Goal: Task Accomplishment & Management: Use online tool/utility

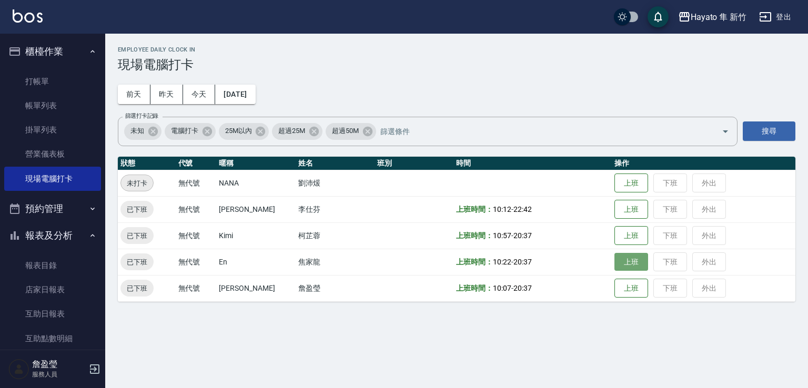
click at [621, 264] on button "上班" at bounding box center [632, 262] width 34 height 18
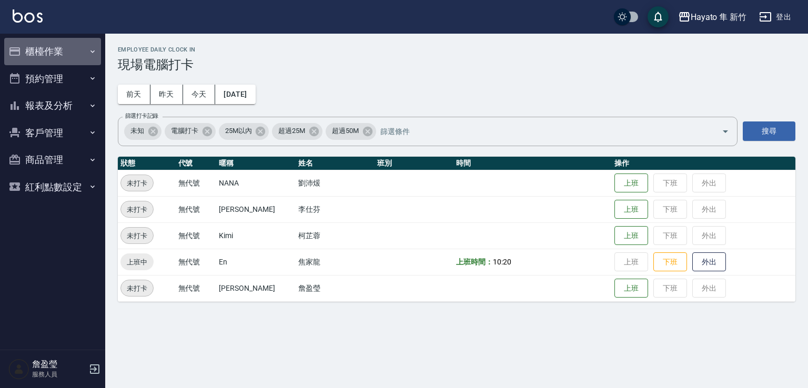
click at [94, 56] on button "櫃檯作業" at bounding box center [52, 51] width 97 height 27
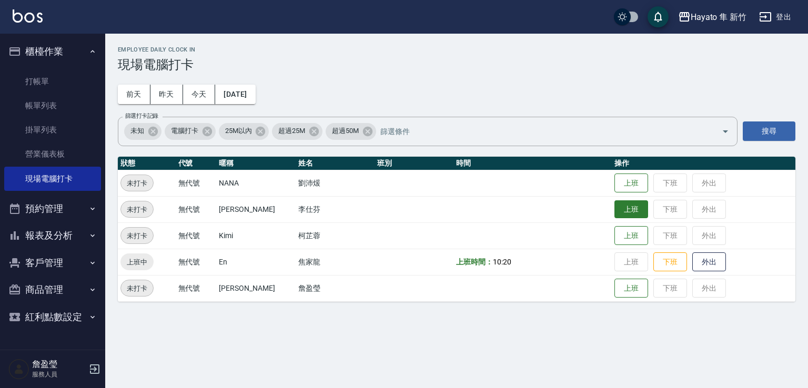
click at [625, 206] on button "上班" at bounding box center [632, 210] width 34 height 18
click at [82, 236] on button "報表及分析" at bounding box center [52, 235] width 97 height 27
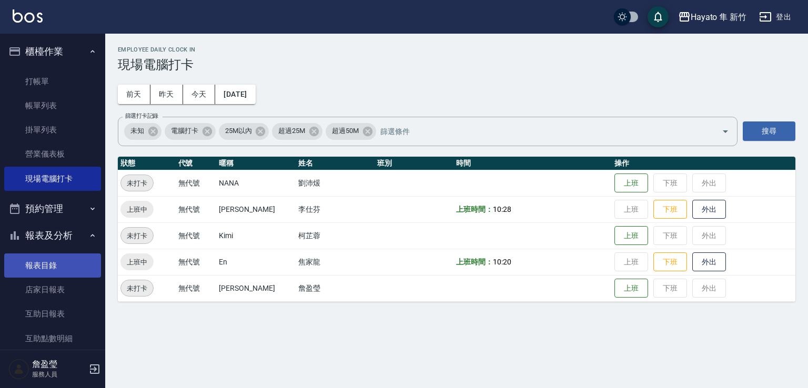
scroll to position [158, 0]
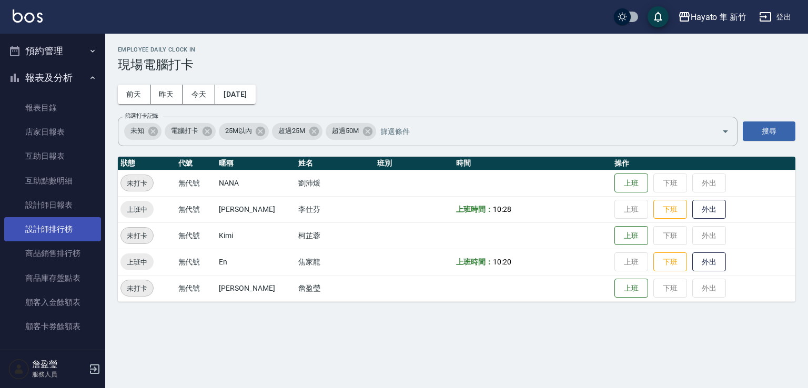
click at [71, 231] on link "設計師排行榜" at bounding box center [52, 229] width 97 height 24
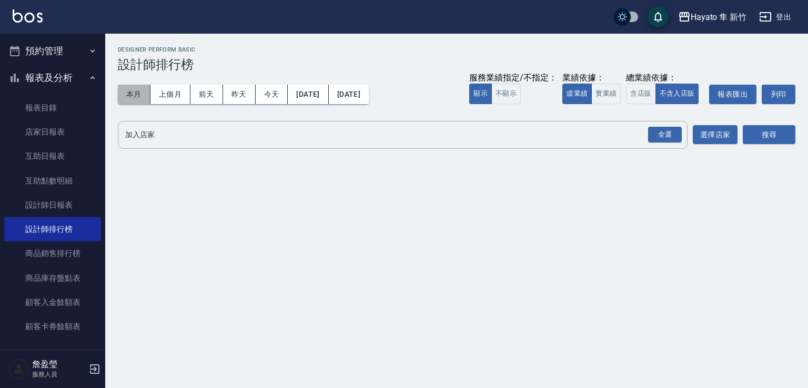
click at [135, 102] on button "本月" at bounding box center [134, 94] width 33 height 19
click at [653, 129] on div "全選" at bounding box center [665, 135] width 34 height 16
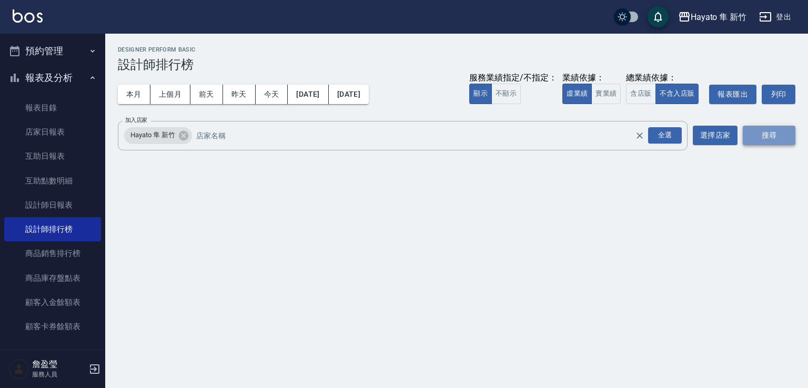
click at [768, 133] on button "搜尋" at bounding box center [769, 135] width 53 height 19
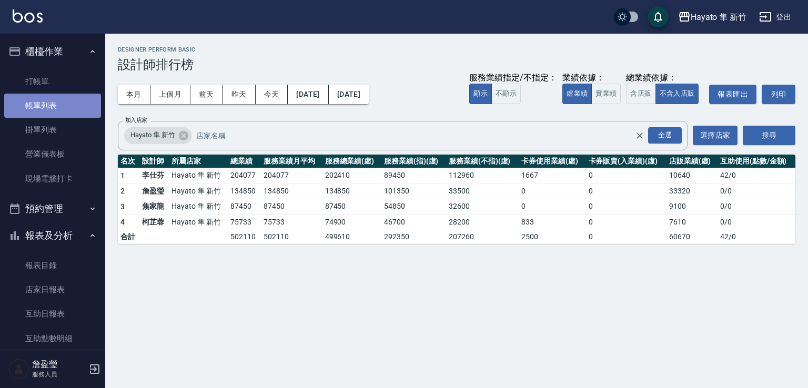
click at [54, 102] on link "帳單列表" at bounding box center [52, 106] width 97 height 24
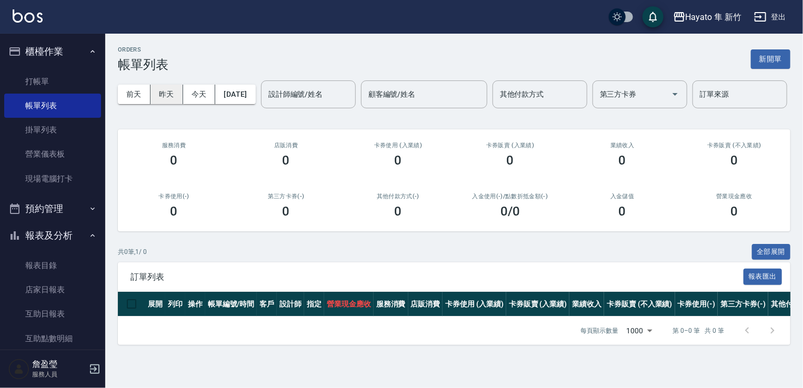
click at [168, 92] on button "昨天" at bounding box center [167, 94] width 33 height 19
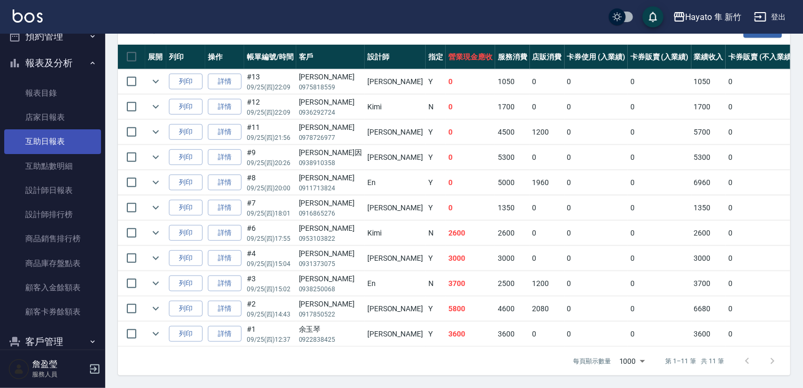
scroll to position [87, 0]
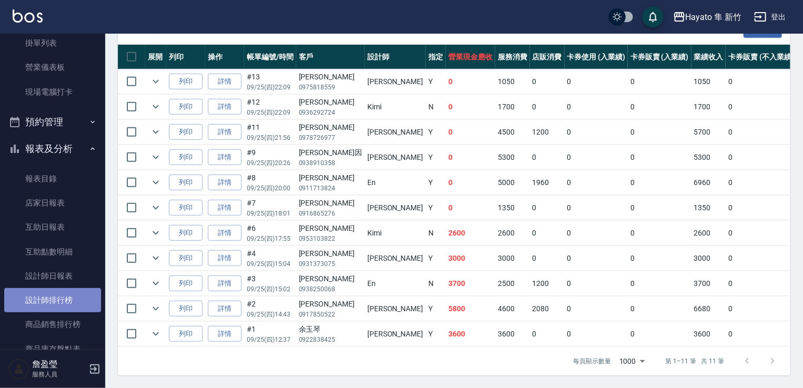
click at [67, 305] on link "設計師排行榜" at bounding box center [52, 300] width 97 height 24
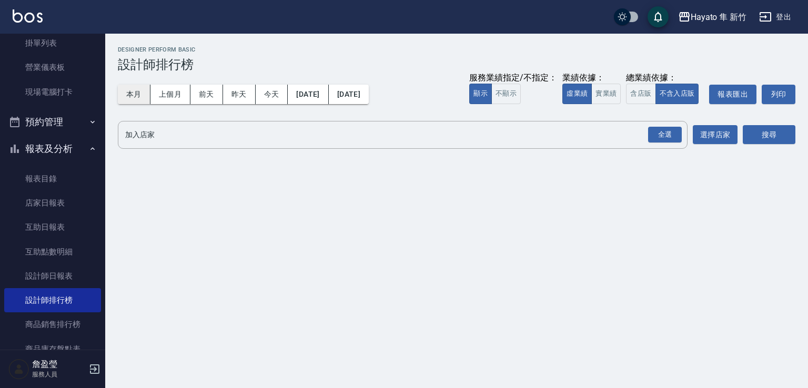
click at [138, 97] on button "本月" at bounding box center [134, 94] width 33 height 19
click at [673, 134] on div "全選" at bounding box center [665, 135] width 34 height 16
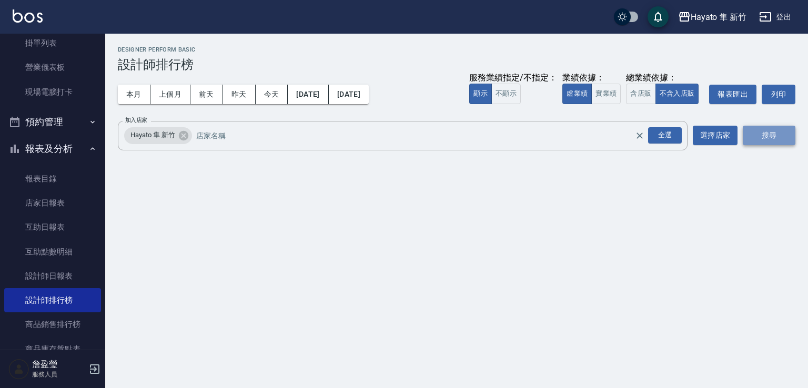
click at [755, 133] on button "搜尋" at bounding box center [769, 135] width 53 height 19
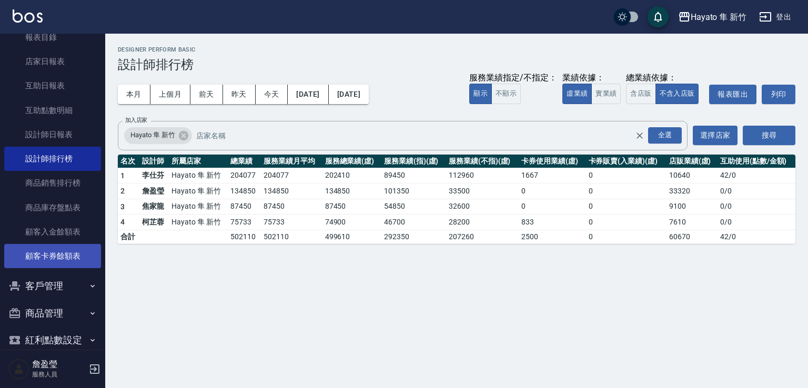
scroll to position [245, 0]
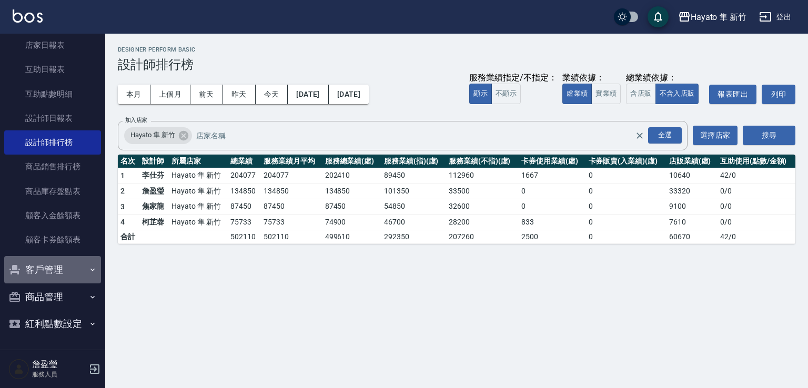
click at [71, 274] on button "客戶管理" at bounding box center [52, 269] width 97 height 27
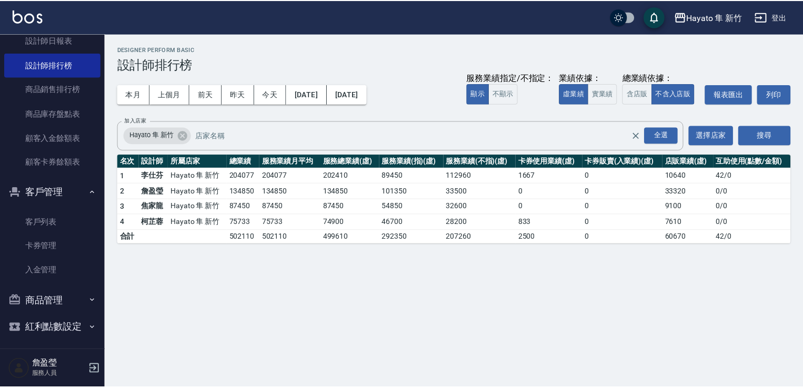
scroll to position [326, 0]
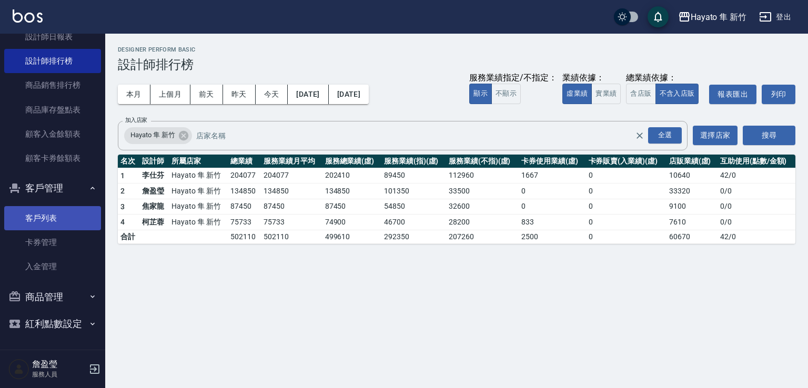
click at [67, 213] on link "客戶列表" at bounding box center [52, 218] width 97 height 24
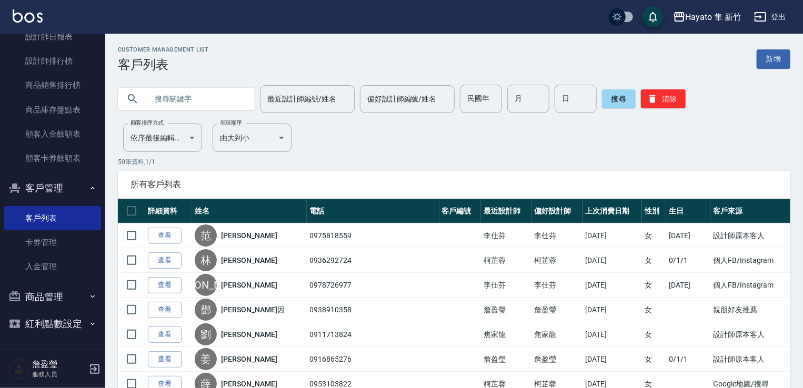
click at [173, 94] on input "text" at bounding box center [196, 99] width 99 height 28
type input "宋曉芸"
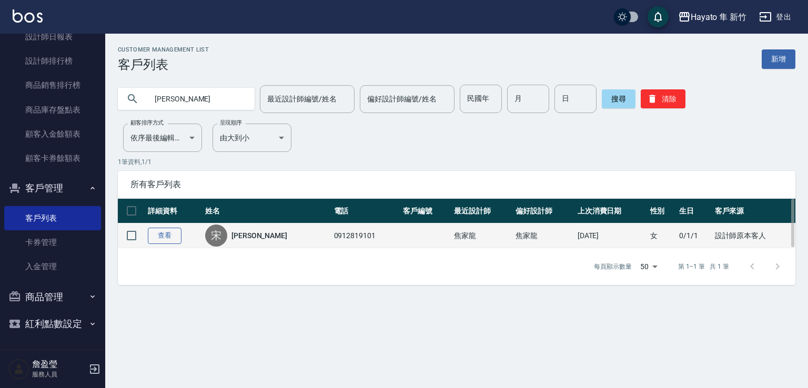
click at [163, 243] on link "查看" at bounding box center [165, 236] width 34 height 16
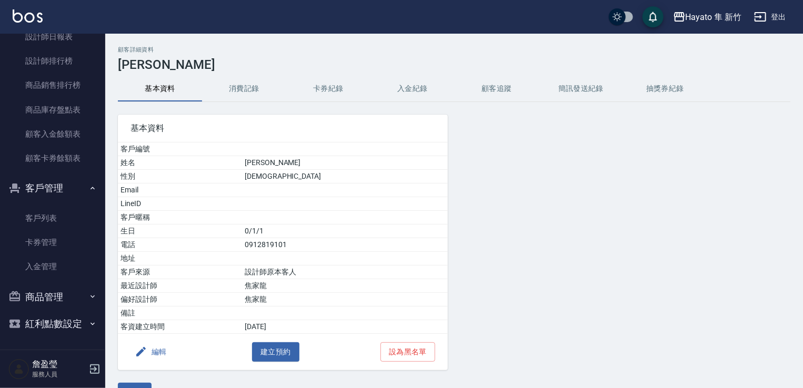
click at [257, 81] on button "消費記錄" at bounding box center [244, 88] width 84 height 25
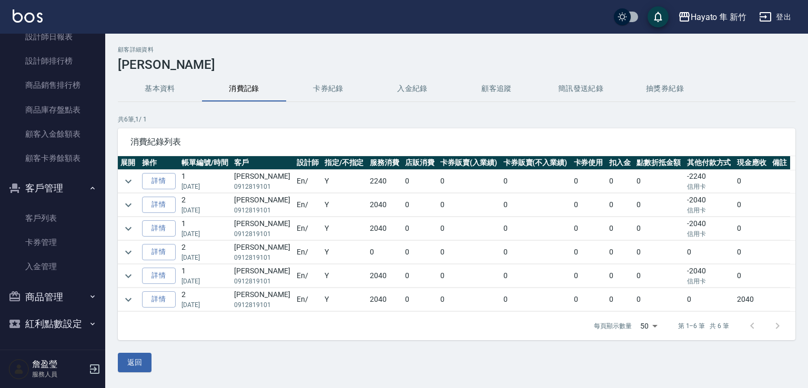
click at [253, 90] on button "消費記錄" at bounding box center [244, 88] width 84 height 25
click at [159, 185] on link "詳情" at bounding box center [159, 181] width 34 height 16
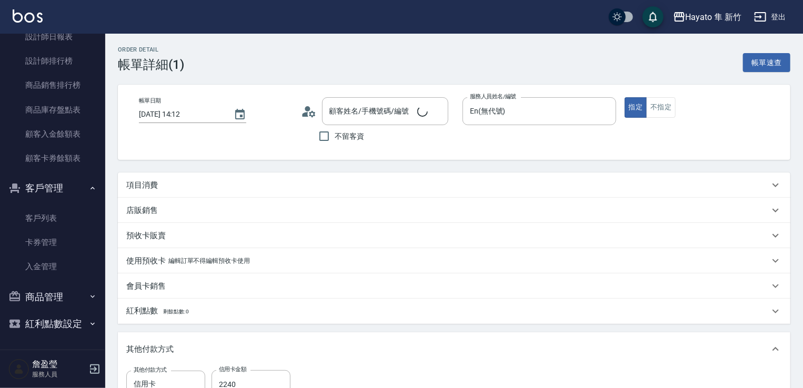
type input "2025/06/29 14:12"
type input "En(無代號)"
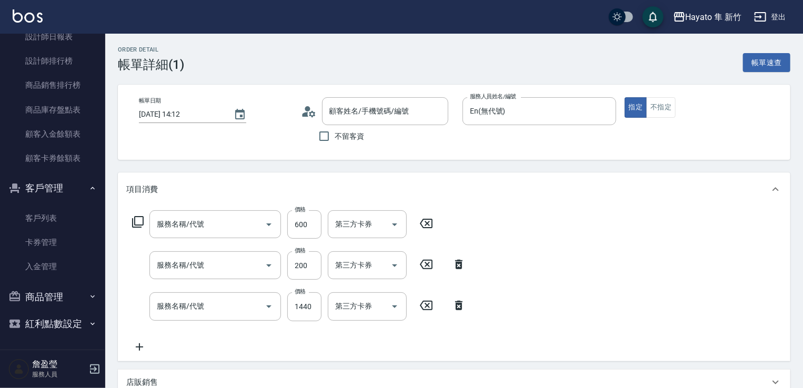
type input "宋曉芸/0912819101/"
type input "單剪(102)"
type input "頭皮隔離(402)"
type input "C 染髮(701)"
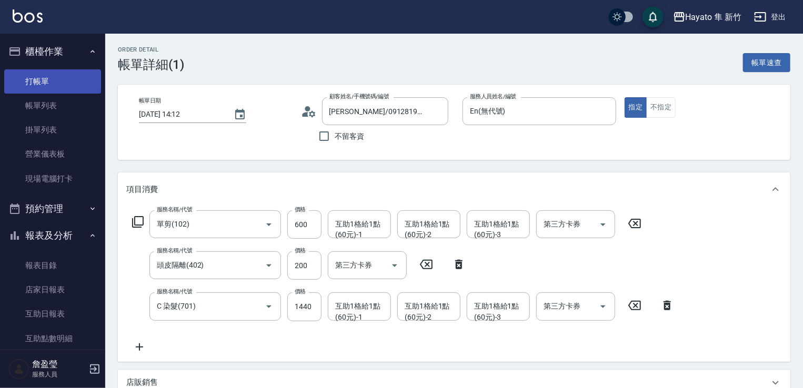
click at [81, 83] on link "打帳單" at bounding box center [52, 81] width 97 height 24
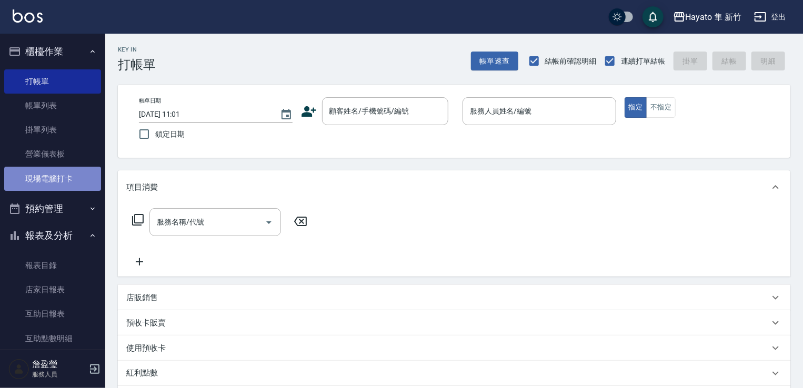
click at [85, 176] on link "現場電腦打卡" at bounding box center [52, 179] width 97 height 24
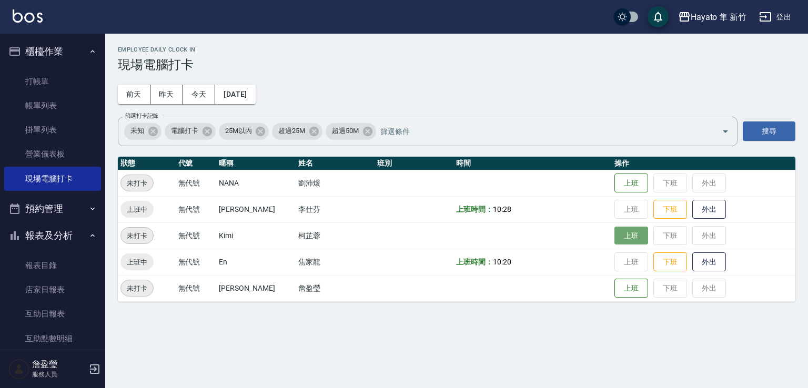
click at [632, 238] on button "上班" at bounding box center [632, 236] width 34 height 18
click at [531, 326] on div "Employee Daily Clock In 現場電腦打卡 前天 昨天 今天 2025/09/26 篩選打卡記錄 未知 電腦打卡 25M以內 超過25M 超…" at bounding box center [404, 194] width 808 height 388
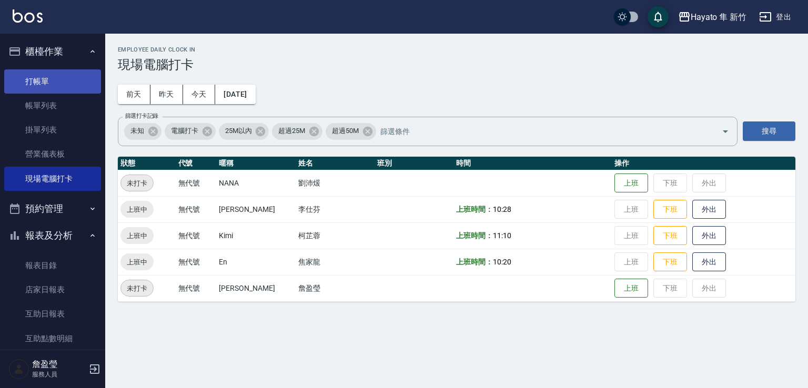
click at [51, 80] on link "打帳單" at bounding box center [52, 81] width 97 height 24
